Goal: Information Seeking & Learning: Find specific fact

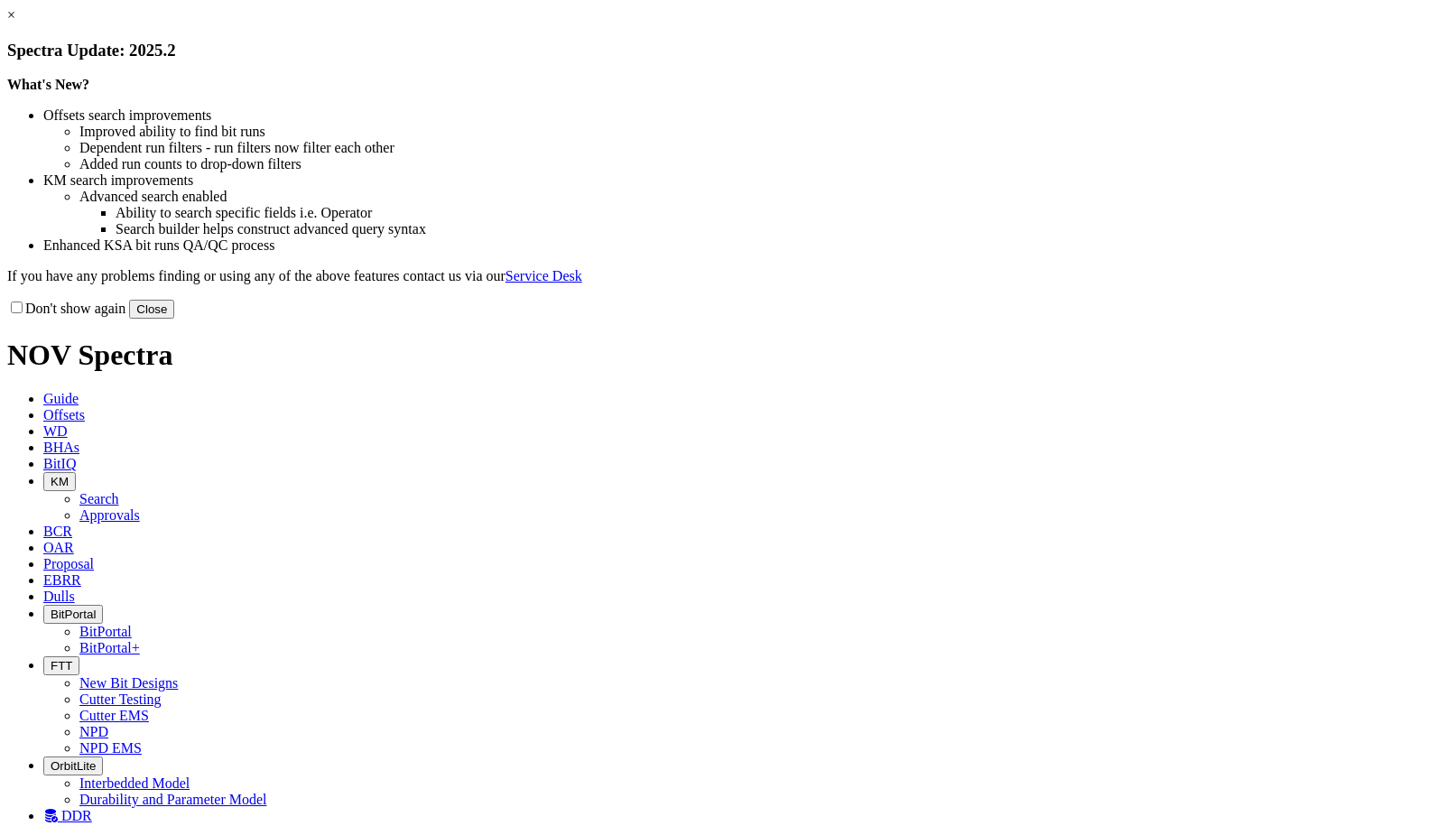
click at [174, 319] on button "Close" at bounding box center [152, 309] width 45 height 19
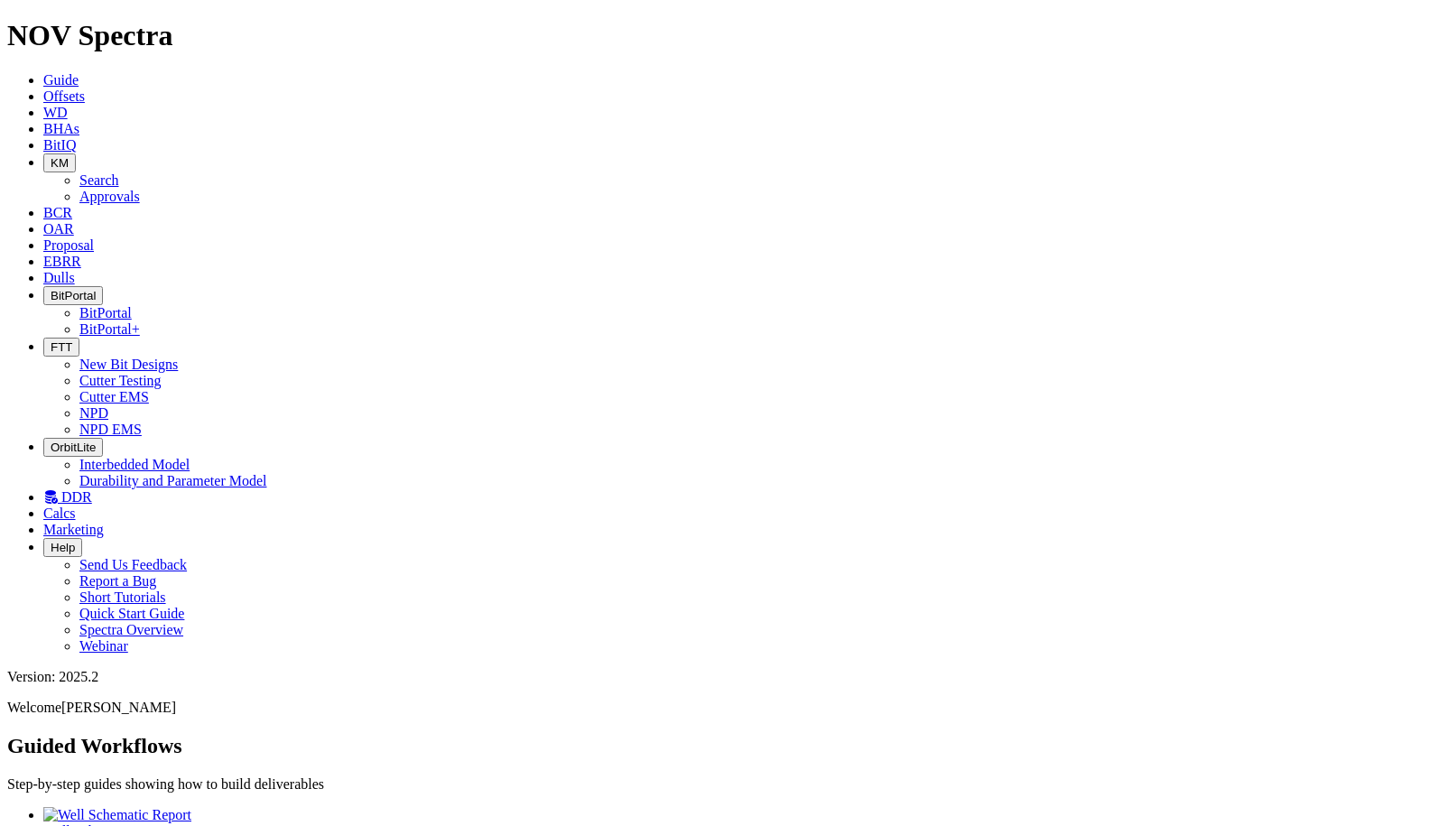
click at [43, 205] on icon at bounding box center [43, 213] width 0 height 15
click at [167, 793] on input "text" at bounding box center [86, 803] width 159 height 19
type input "oxy"
click at [171, 804] on button "submit" at bounding box center [178, 807] width 14 height 6
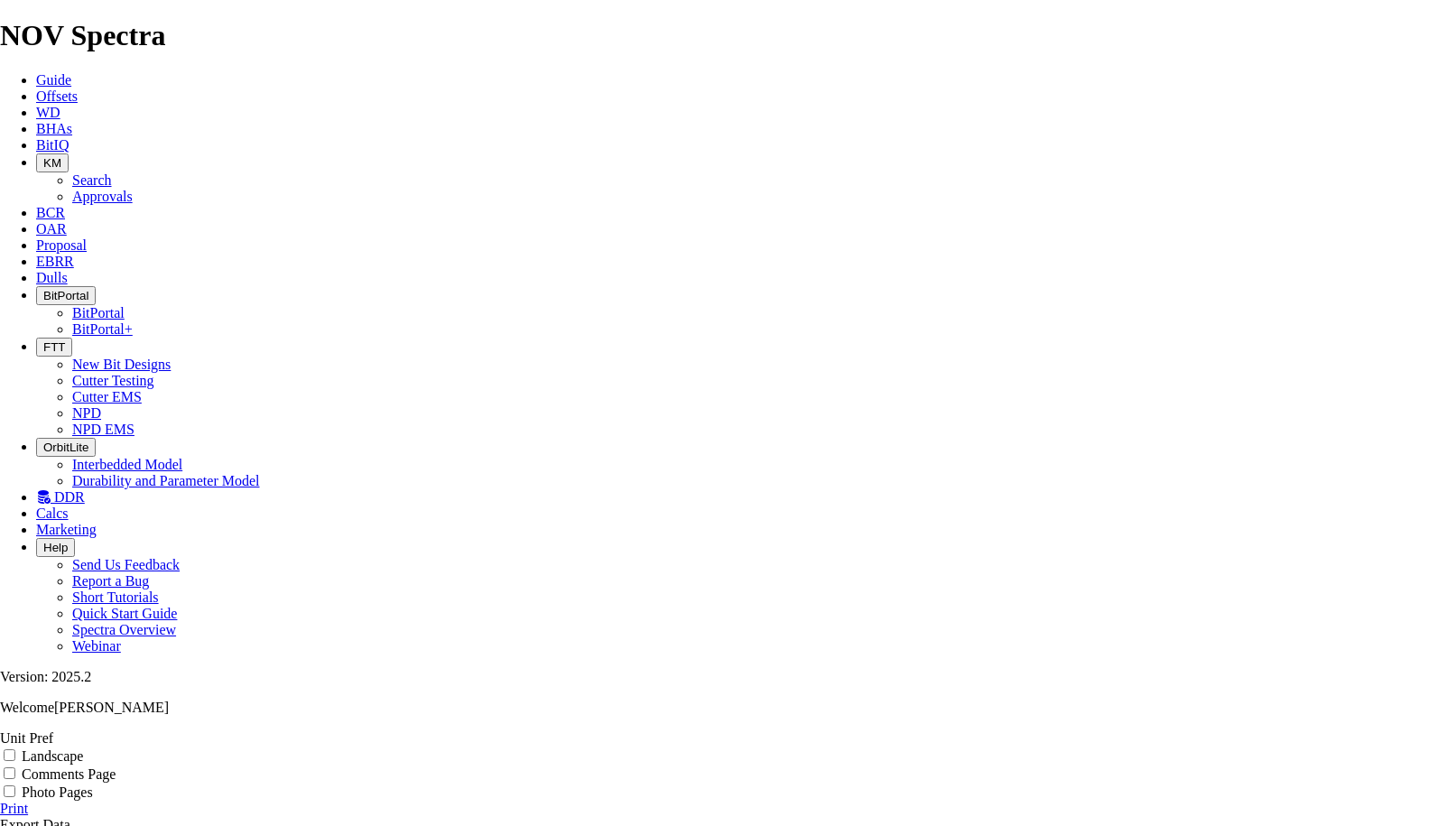
click at [70, 817] on link "Export Data" at bounding box center [35, 825] width 70 height 15
click at [77, 89] on span "Offsets" at bounding box center [56, 97] width 42 height 15
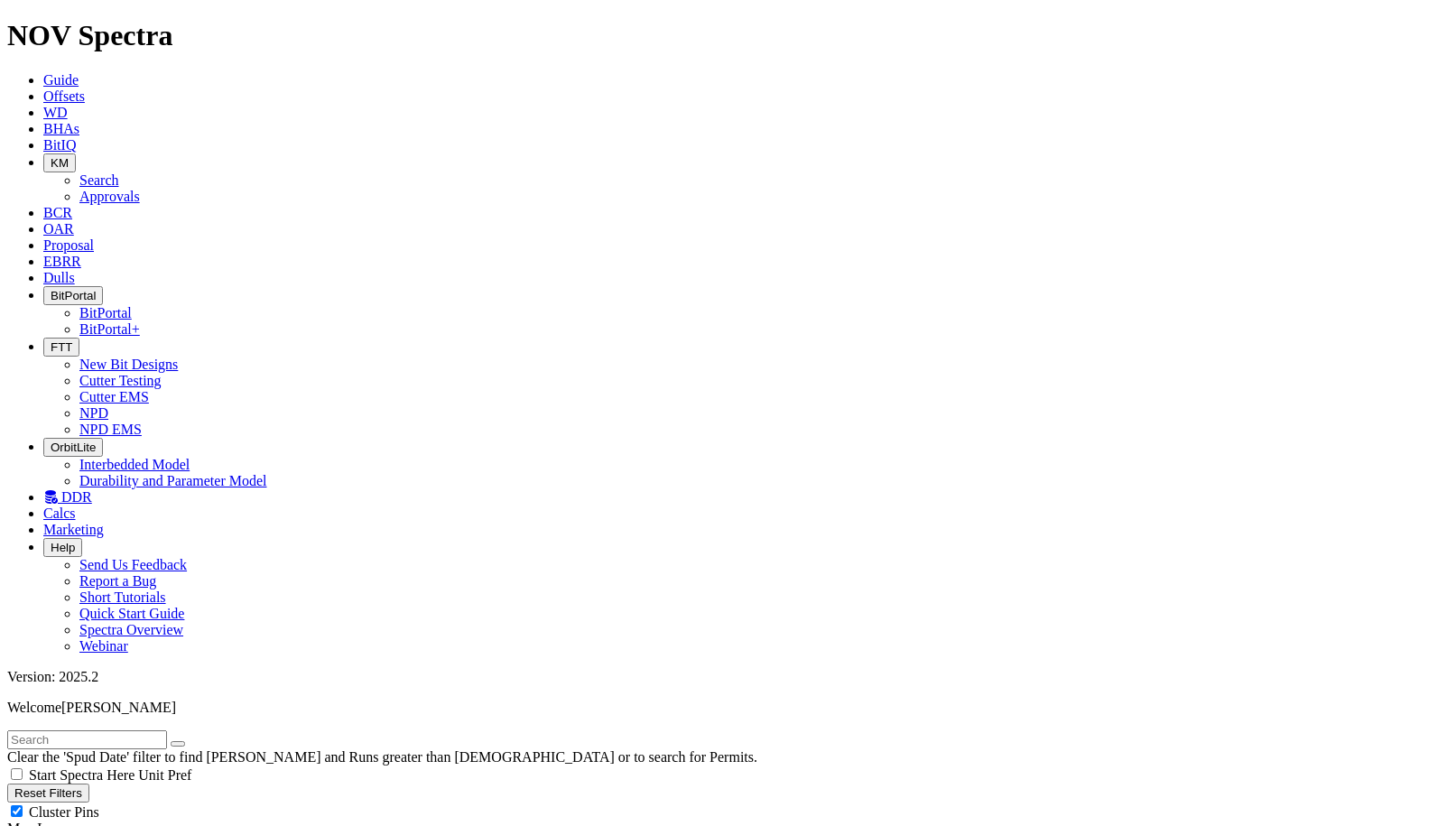
scroll to position [271, 0]
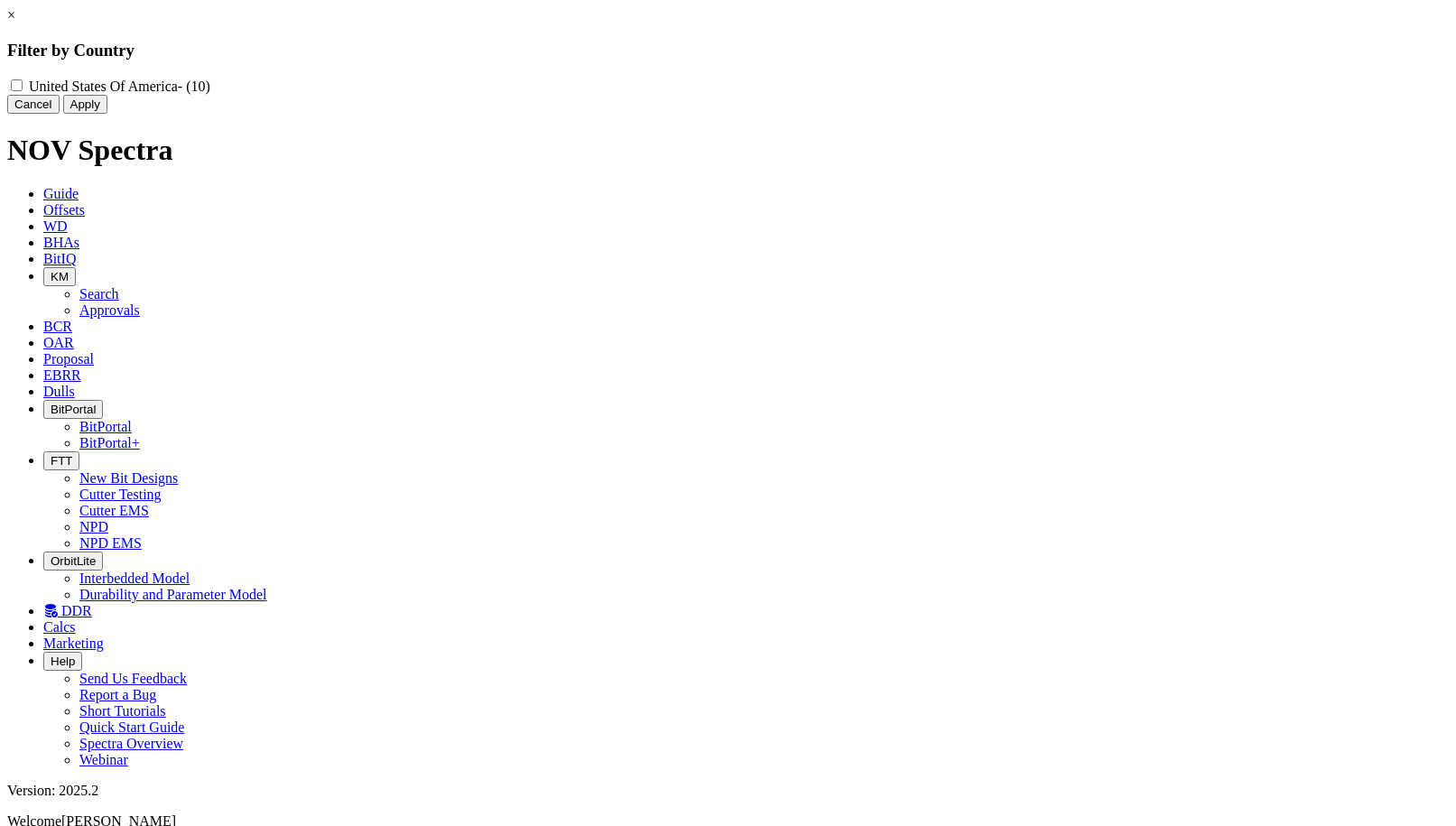
click at [210, 83] on label "United States Of America - (10)" at bounding box center [120, 86] width 182 height 15
click at [22, 83] on America "United States Of America - (10)" at bounding box center [16, 85] width 12 height 12
checkbox America "true"
drag, startPoint x: 806, startPoint y: 142, endPoint x: 370, endPoint y: 174, distance: 437.2
click at [107, 114] on button "Apply" at bounding box center [85, 104] width 44 height 19
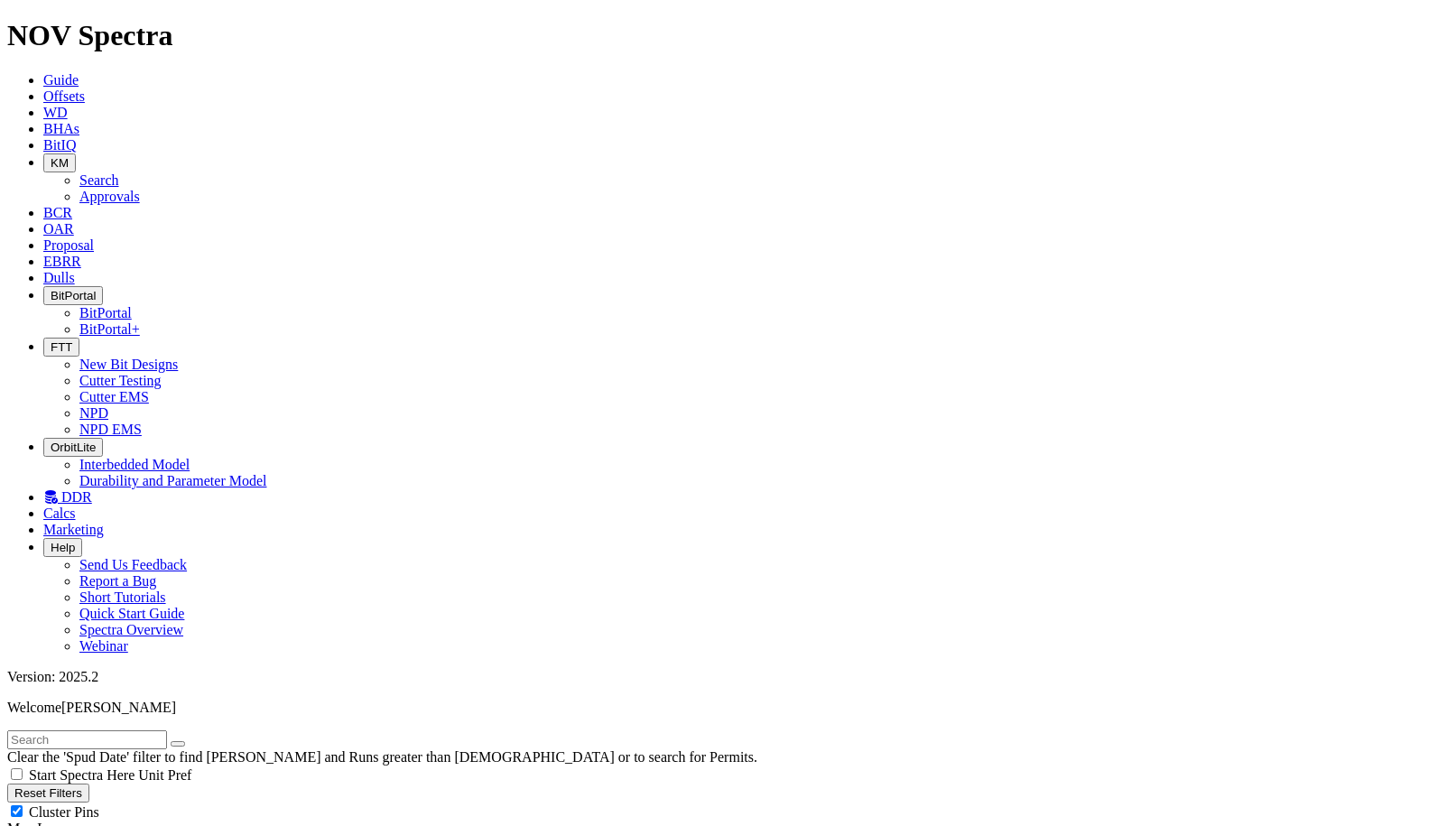
scroll to position [90, 0]
drag, startPoint x: 63, startPoint y: 262, endPoint x: 235, endPoint y: 301, distance: 176.4
checkbox input "false"
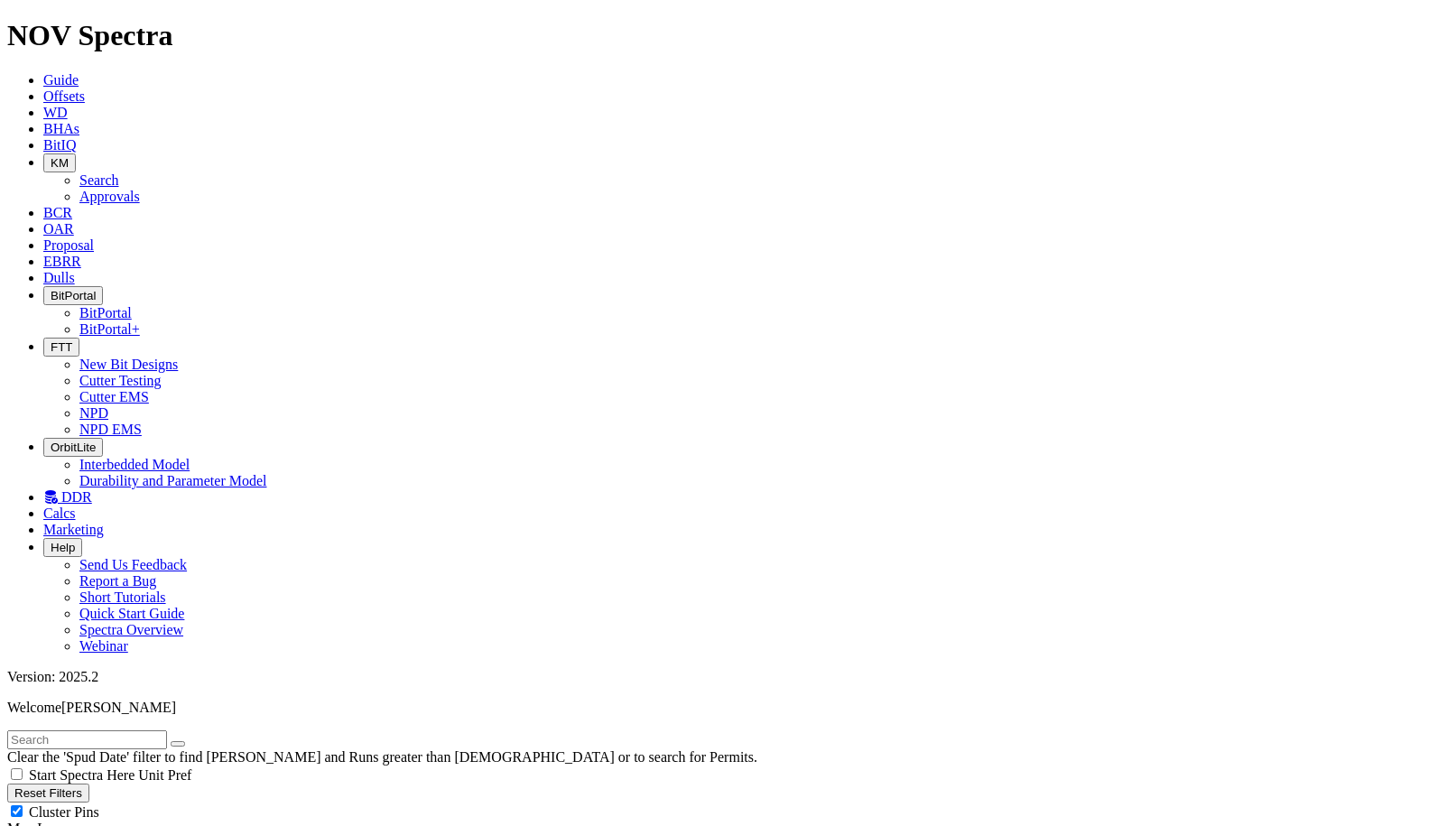
radio input "true"
radio input "false"
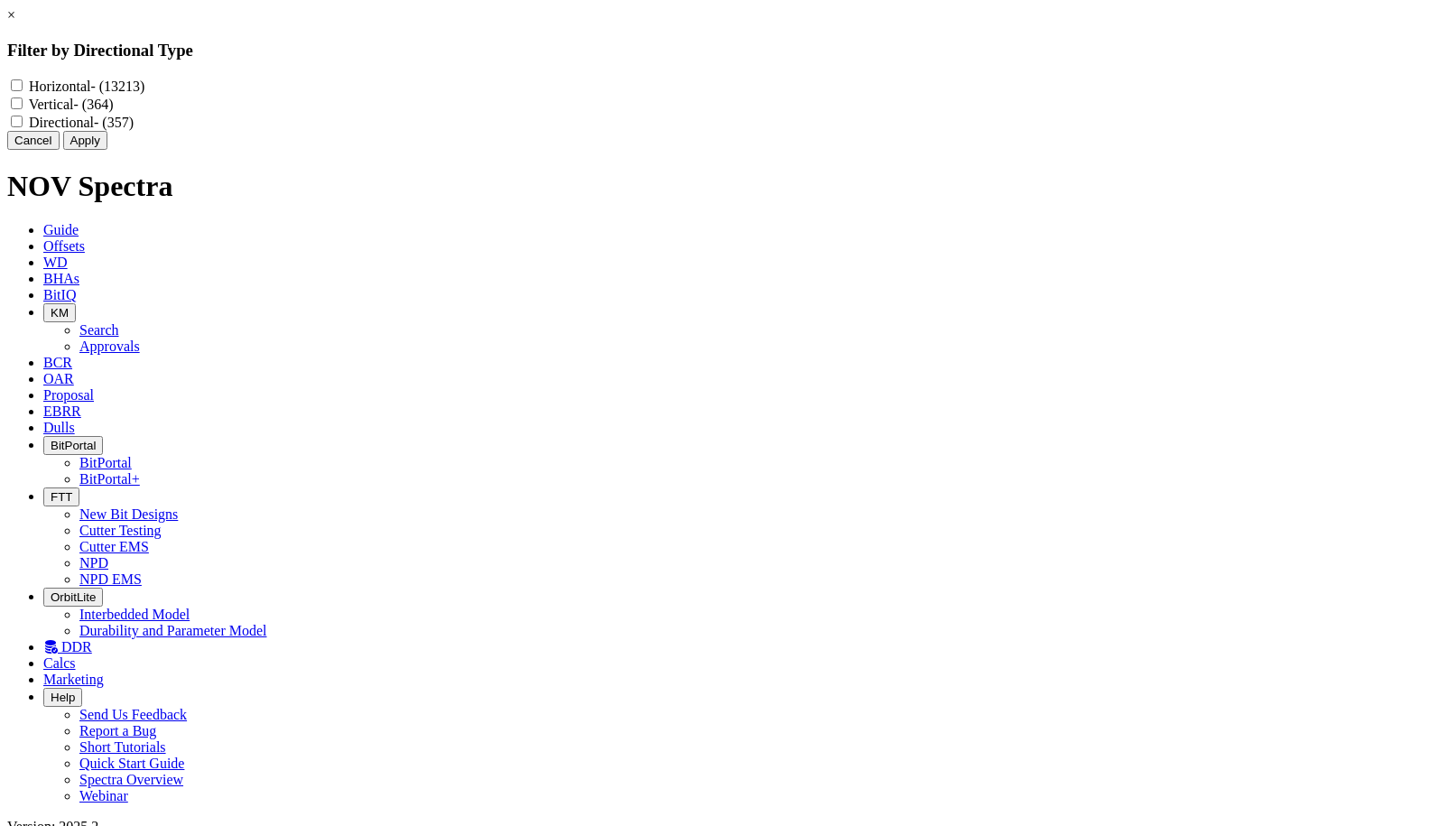
click at [60, 150] on button "Cancel" at bounding box center [33, 141] width 52 height 19
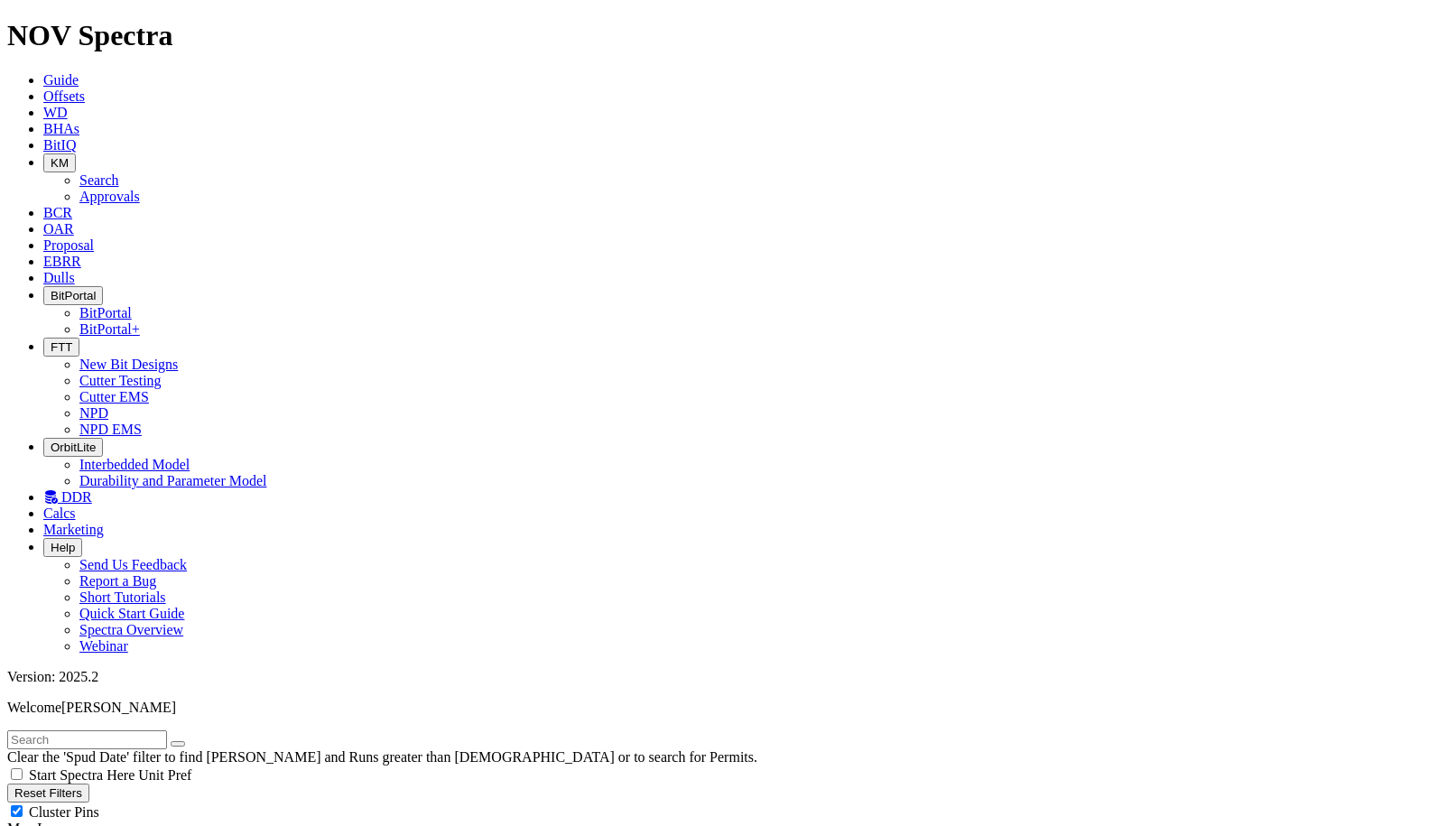
click at [68, 730] on input "text" at bounding box center [86, 740] width 159 height 19
type input "oxy"
click at [188, 741] on button "submit" at bounding box center [195, 744] width 14 height 6
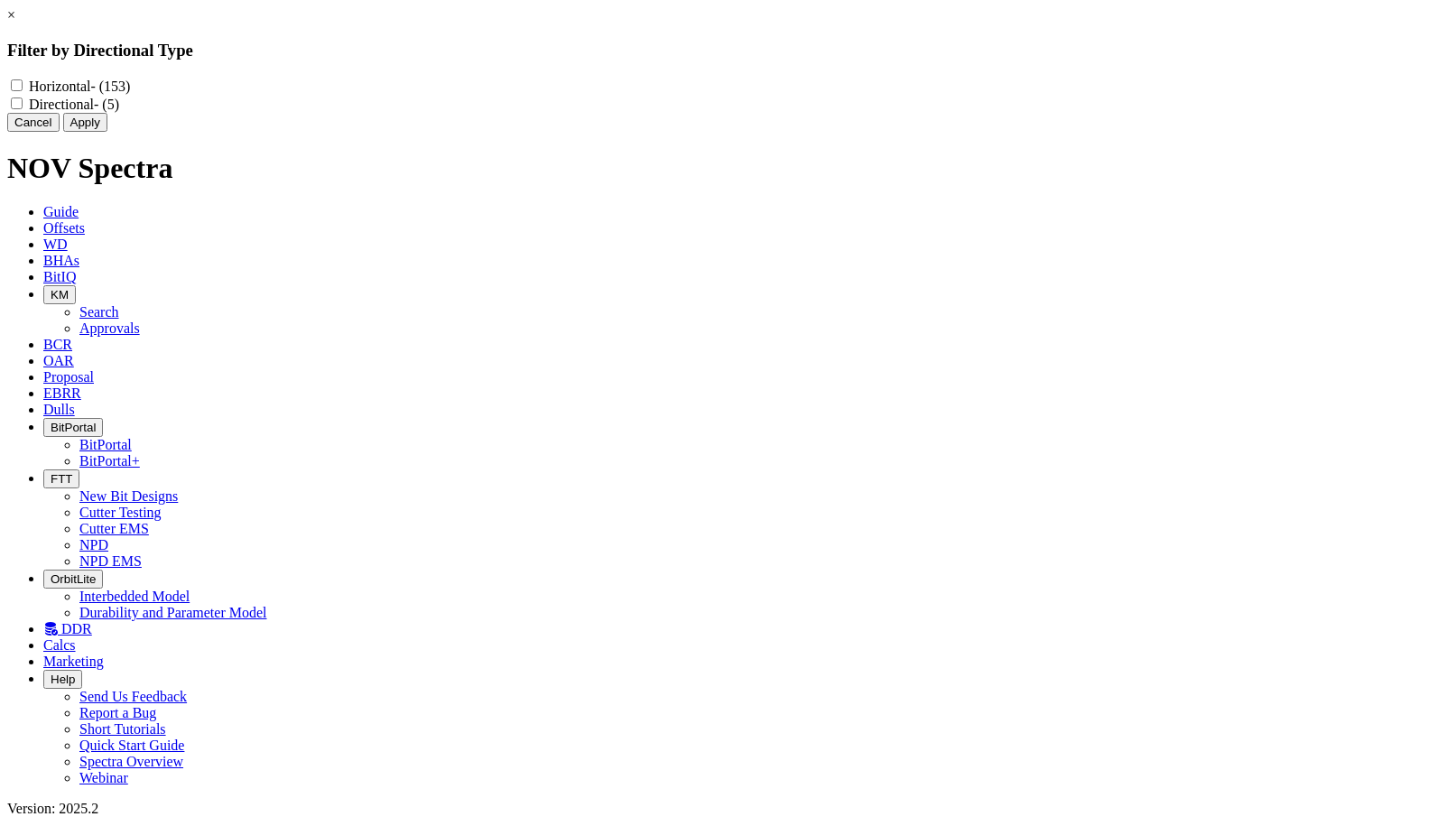
drag, startPoint x: 630, startPoint y: 159, endPoint x: 589, endPoint y: 185, distance: 48.5
click at [60, 131] on button "Cancel" at bounding box center [33, 123] width 52 height 19
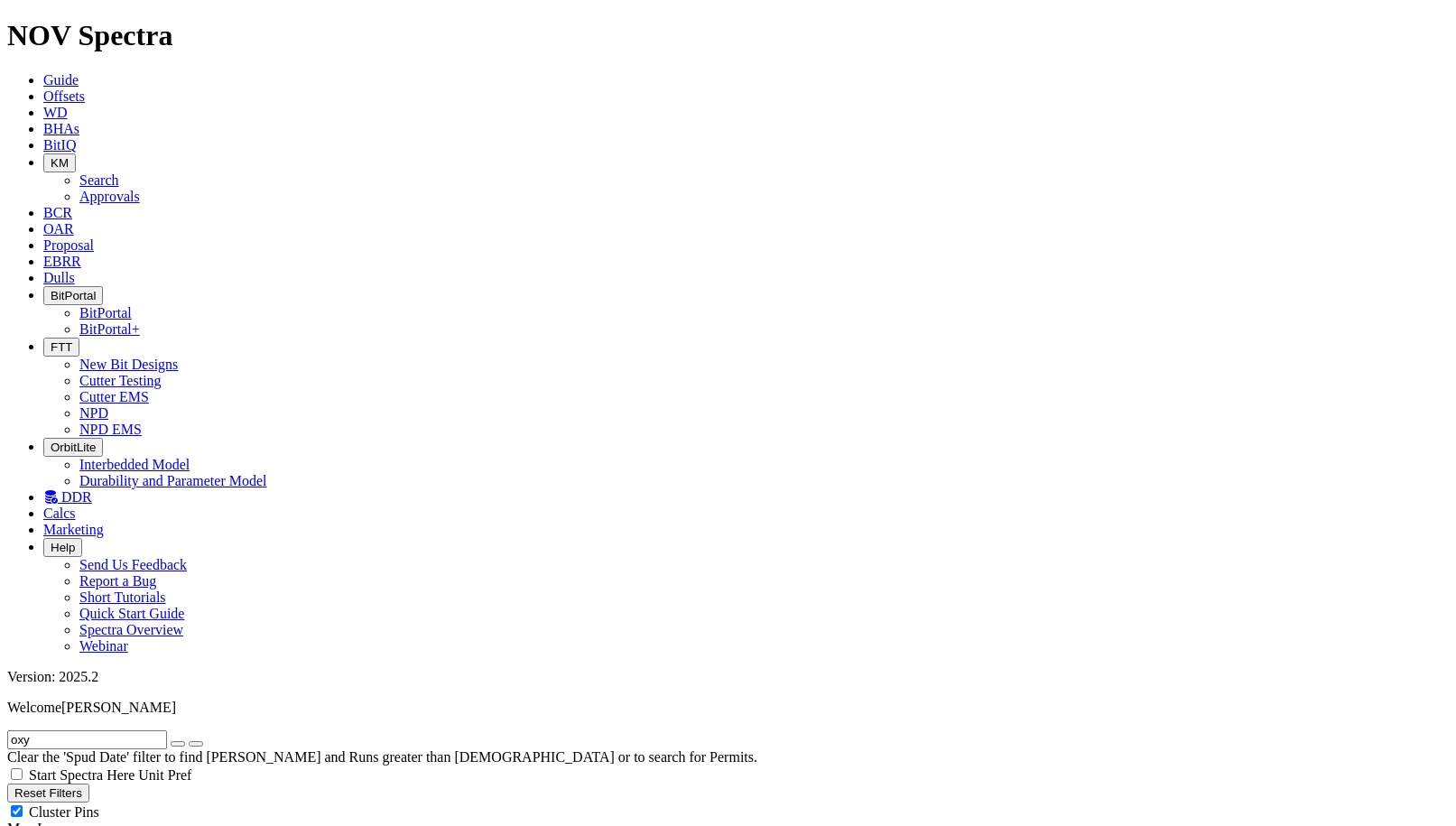
scroll to position [812, 0]
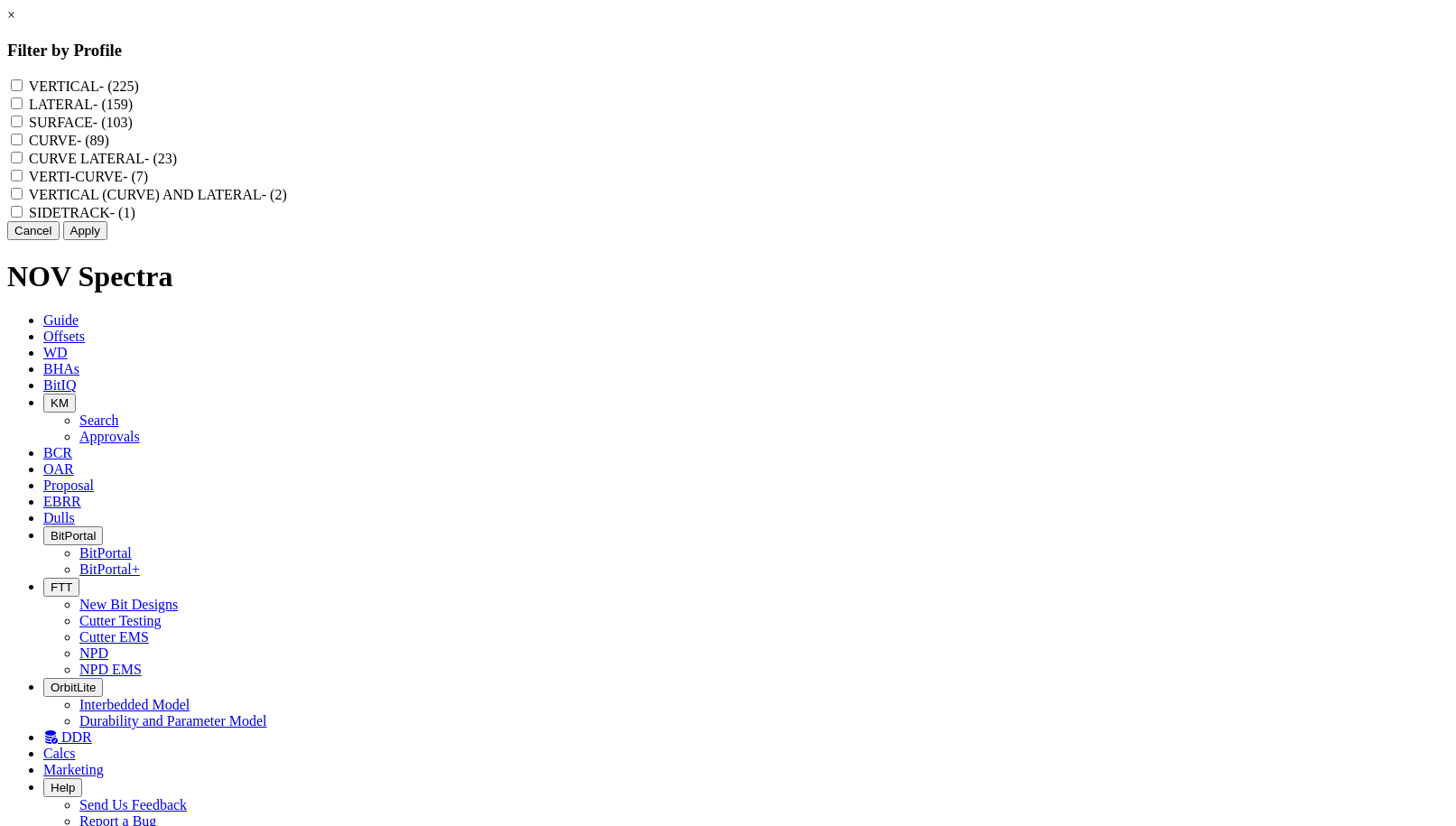
drag, startPoint x: 611, startPoint y: 87, endPoint x: 613, endPoint y: 112, distance: 25.1
click at [22, 87] on input "VERTICAL - (225)" at bounding box center [16, 85] width 12 height 12
checkbox input "true"
click at [22, 109] on input "LATERAL - (159)" at bounding box center [16, 103] width 12 height 12
checkbox input "true"
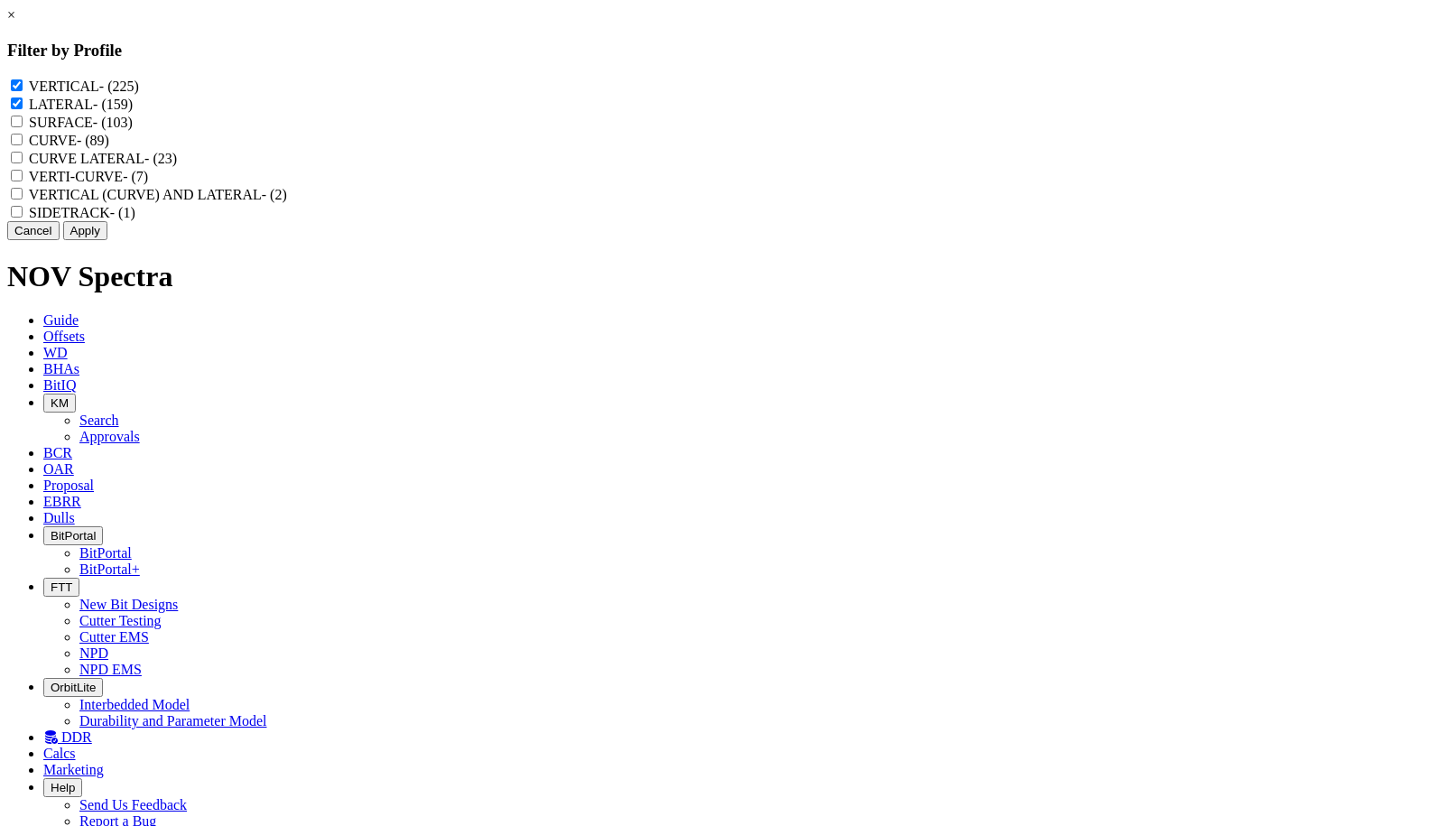
click at [22, 128] on input "SURFACE - (103)" at bounding box center [16, 122] width 12 height 12
checkbox input "true"
click at [22, 146] on input "CURVE - (89)" at bounding box center [16, 139] width 12 height 12
checkbox input "true"
drag, startPoint x: 611, startPoint y: 180, endPoint x: 613, endPoint y: 191, distance: 11.2
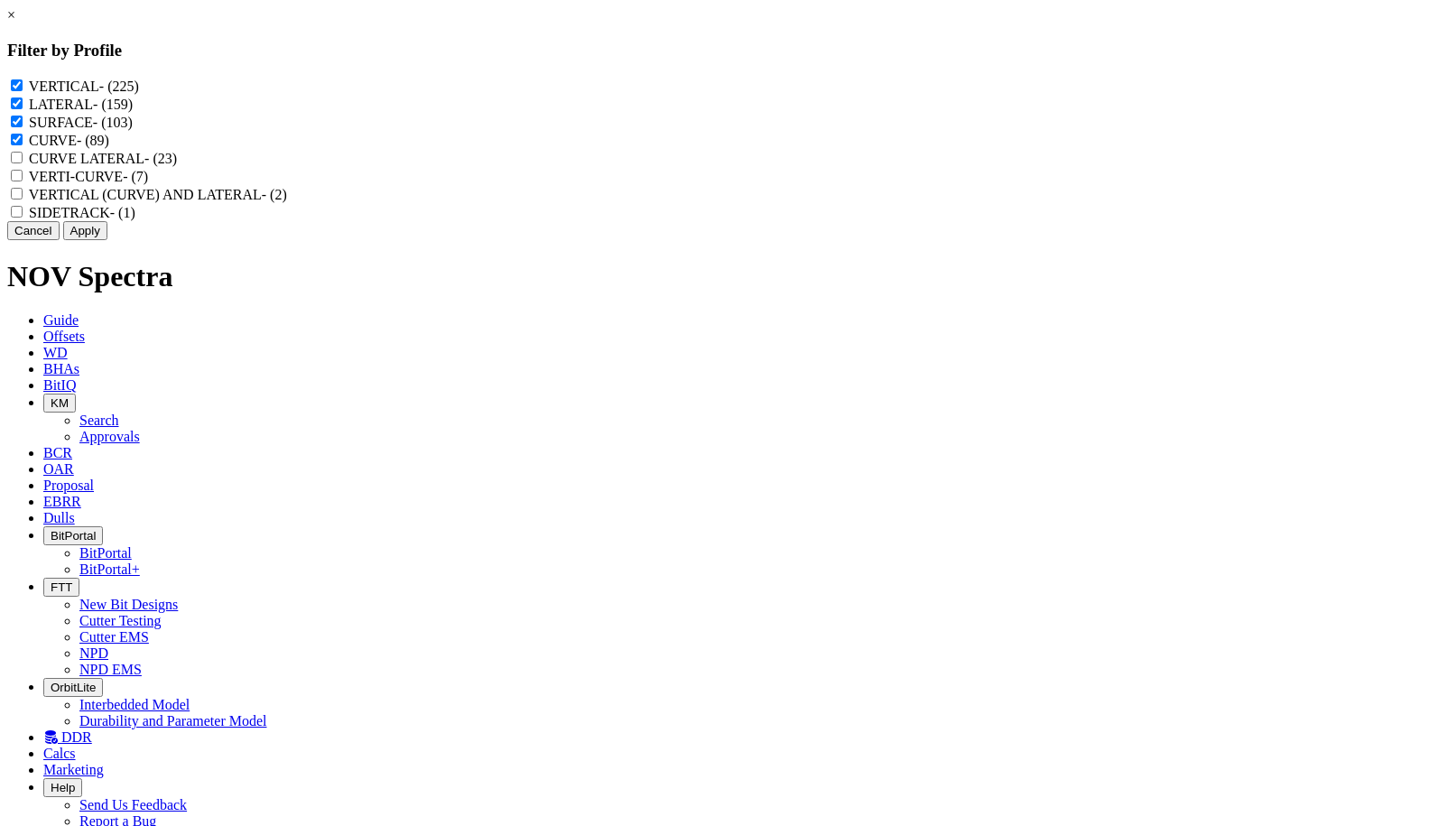
click at [22, 163] on LATERAL "CURVE LATERAL - (23)" at bounding box center [16, 157] width 12 height 12
checkbox LATERAL "true"
click at [22, 182] on input "VERTI-CURVE - (7)" at bounding box center [16, 176] width 12 height 12
checkbox input "true"
click at [22, 200] on LATERAL "VERTICAL (CURVE) AND LATERAL - (2)" at bounding box center [16, 193] width 12 height 12
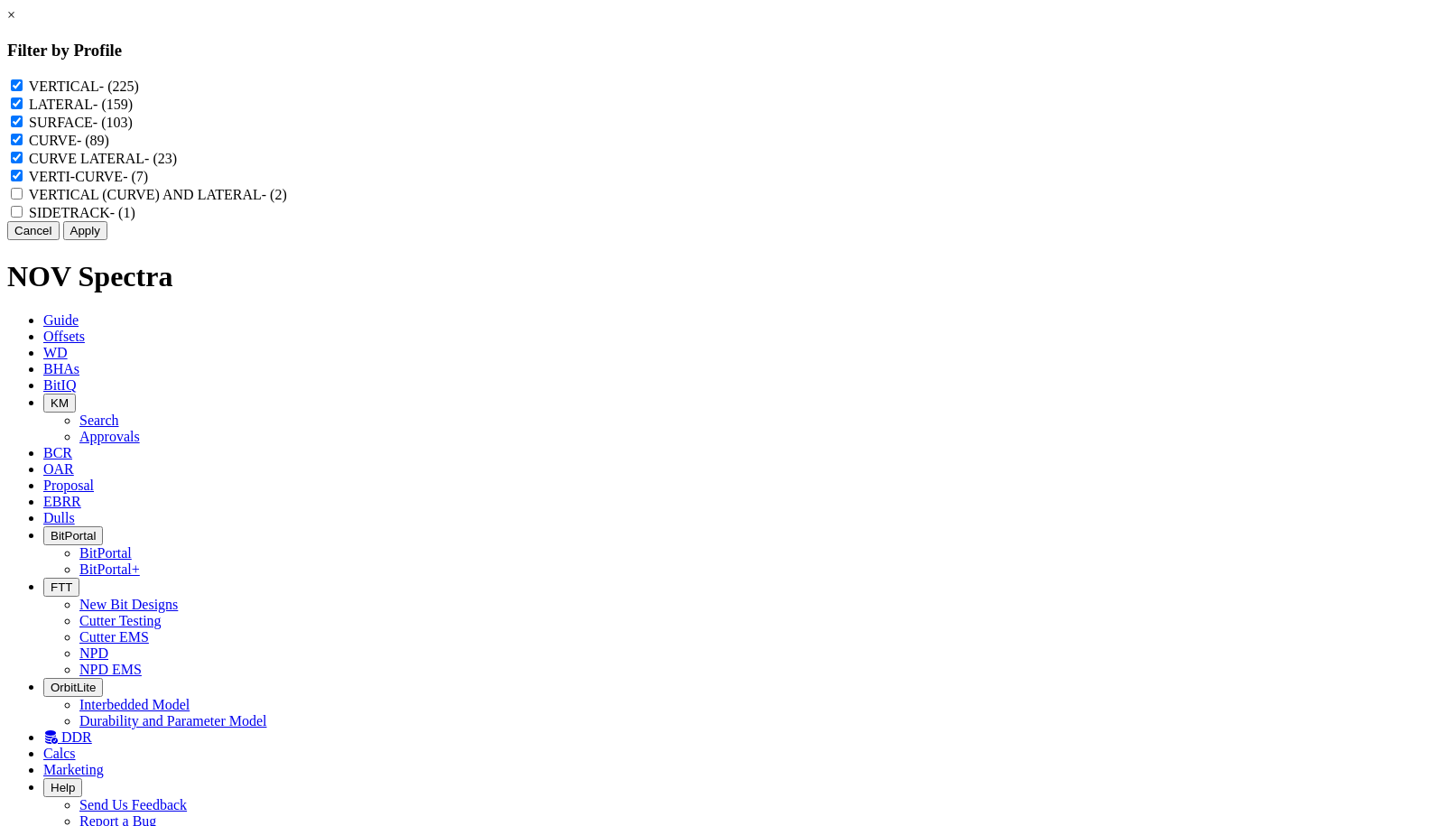
checkbox LATERAL "true"
click at [22, 217] on input "SIDETRACK - (1)" at bounding box center [16, 212] width 12 height 12
checkbox input "true"
drag, startPoint x: 810, startPoint y: 302, endPoint x: 836, endPoint y: 316, distance: 29.5
click at [107, 241] on button "Apply" at bounding box center [85, 231] width 44 height 19
